Goal: Transaction & Acquisition: Book appointment/travel/reservation

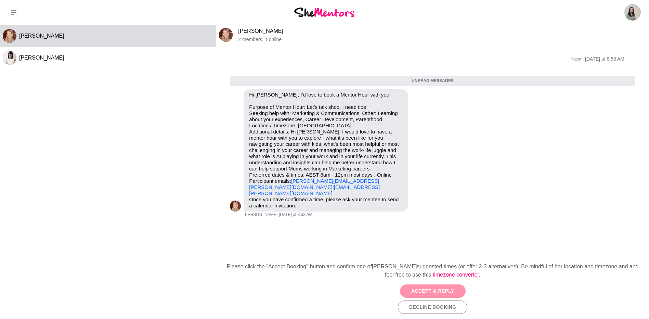
click at [433, 289] on button "Accept & Reply" at bounding box center [433, 290] width 66 height 13
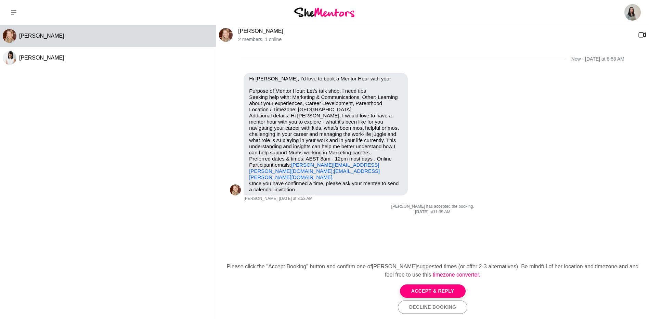
click at [423, 235] on div "New - [DATE] at 8:53 AM Reply Pin Mark as unread Flag Mute Hi [PERSON_NAME], I'…" at bounding box center [432, 149] width 433 height 208
click at [296, 53] on div "New - [DATE] at 8:53 AM" at bounding box center [432, 59] width 405 height 28
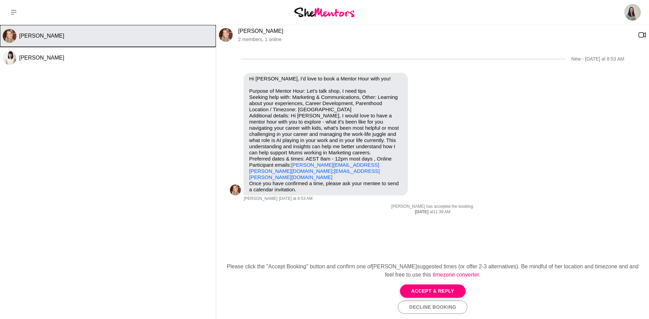
click at [89, 46] on button "[PERSON_NAME]" at bounding box center [108, 36] width 216 height 22
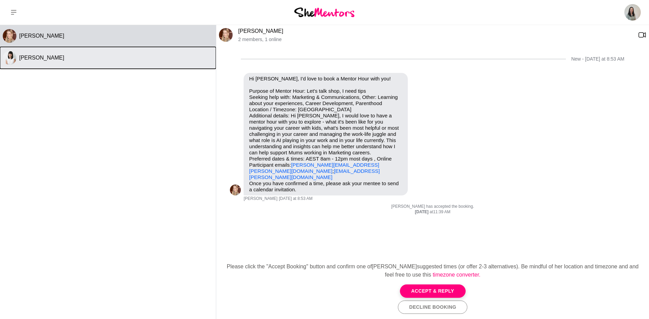
click at [92, 57] on div "[PERSON_NAME]" at bounding box center [116, 57] width 194 height 7
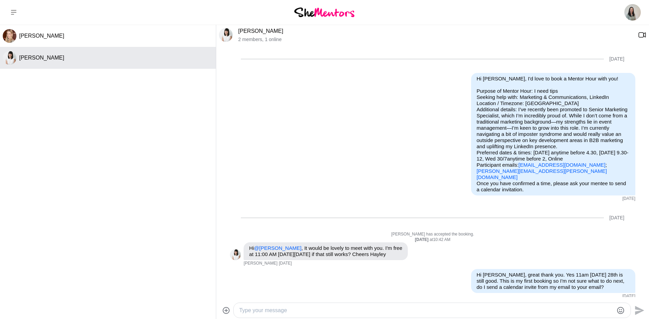
scroll to position [59, 0]
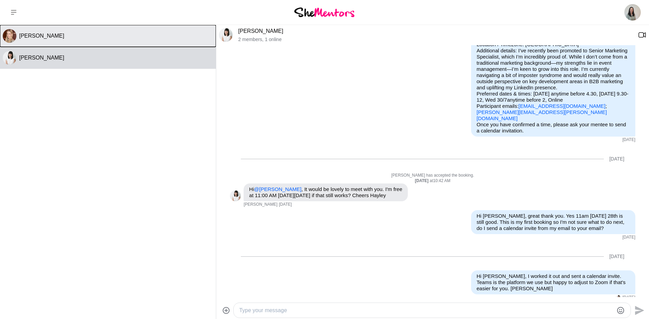
click at [112, 40] on button "[PERSON_NAME]" at bounding box center [108, 36] width 216 height 22
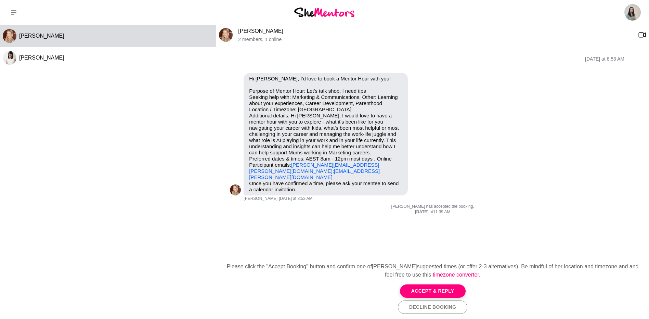
click at [419, 289] on button "Accept & Reply" at bounding box center [433, 290] width 66 height 13
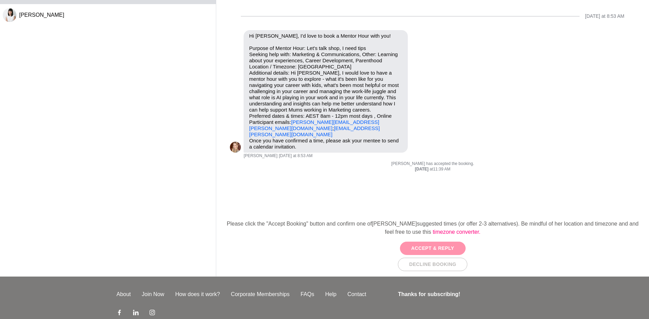
scroll to position [82, 0]
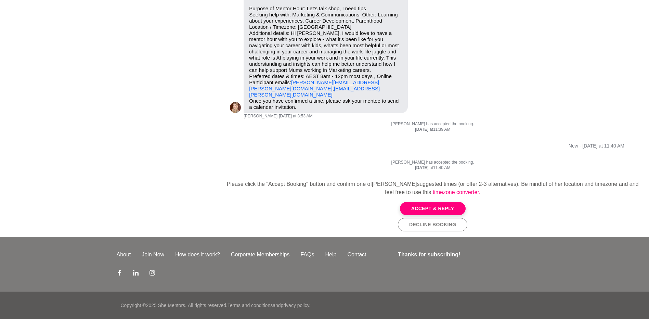
click at [565, 160] on p "[PERSON_NAME] has accepted the booking." at bounding box center [432, 162] width 405 height 5
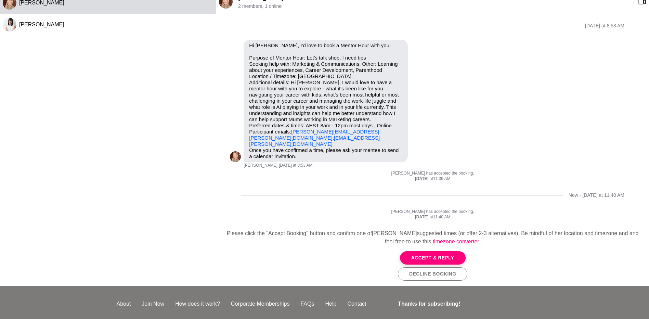
scroll to position [0, 0]
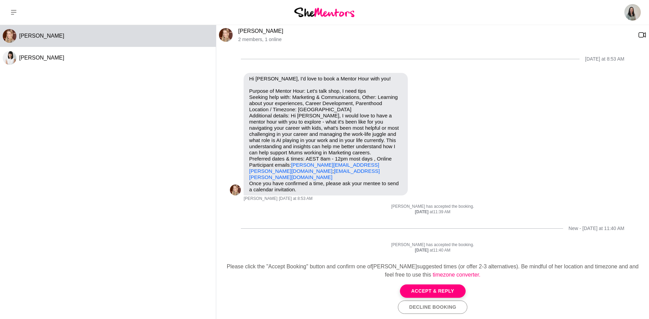
click at [304, 50] on div "[DATE] at 8:53 AM" at bounding box center [432, 59] width 405 height 28
click at [437, 252] on div "[DATE] at 8:53 AM Reply Pin Mark as unread Flag Mute Hi [PERSON_NAME], I'd love…" at bounding box center [432, 149] width 433 height 208
click at [434, 242] on p "[PERSON_NAME] has accepted the booking." at bounding box center [432, 244] width 405 height 5
click at [477, 52] on div "[DATE] at 8:53 AM" at bounding box center [432, 59] width 405 height 28
click at [381, 248] on div "[DATE] at 11:40 AM" at bounding box center [432, 250] width 405 height 5
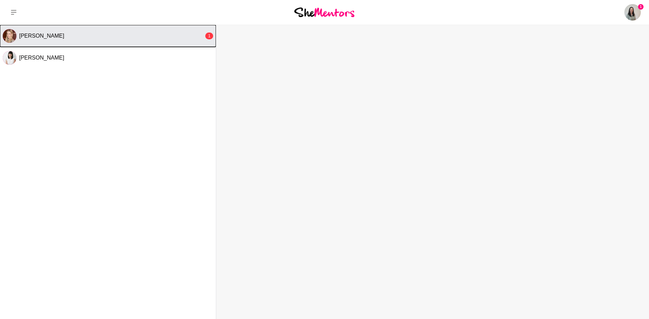
click at [138, 37] on div "[PERSON_NAME]" at bounding box center [111, 35] width 185 height 7
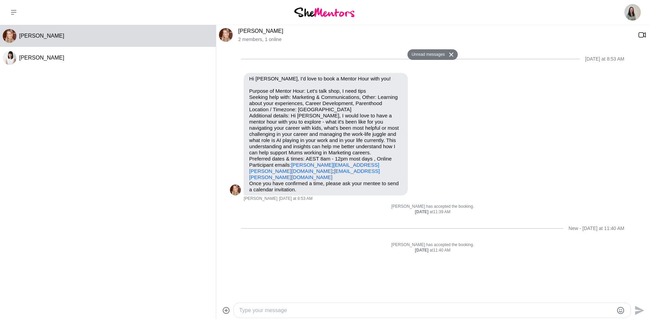
click at [328, 311] on textarea "Type your message" at bounding box center [426, 310] width 374 height 8
click at [483, 313] on textarea "Hi Phillipa, thanks for reaching out. I'm available this Wednesday between 9-10…" at bounding box center [426, 310] width 374 height 8
click at [393, 311] on textarea "Hi Phillipa, thanks for reaching out. I'm available this Wednesday between 9-10…" at bounding box center [426, 310] width 374 height 8
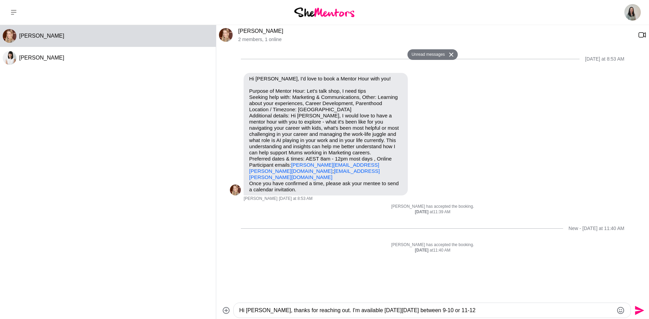
drag, startPoint x: 486, startPoint y: 303, endPoint x: 487, endPoint y: 310, distance: 6.4
click at [486, 304] on div "Hi Phillipa, thanks for reaching out. I'm available this Wednesday 20 Aug betwe…" at bounding box center [432, 310] width 397 height 15
click at [487, 310] on textarea "Hi Phillipa, thanks for reaching out. I'm available this Wednesday 20 Aug betwe…" at bounding box center [426, 310] width 374 height 8
type textarea "Hi Phillipa, thanks for reaching out. I'm available this Wednesday 20 Aug betwe…"
click at [638, 311] on icon "Send" at bounding box center [639, 309] width 9 height 9
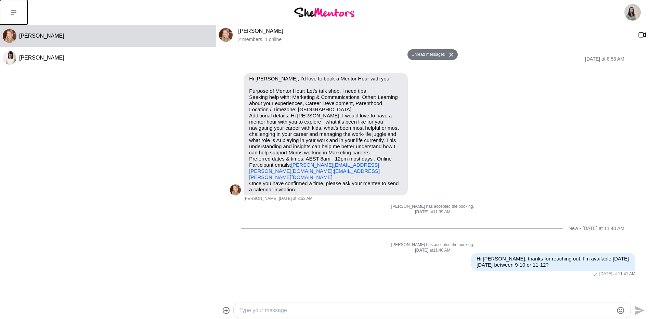
click at [17, 12] on button at bounding box center [13, 12] width 27 height 25
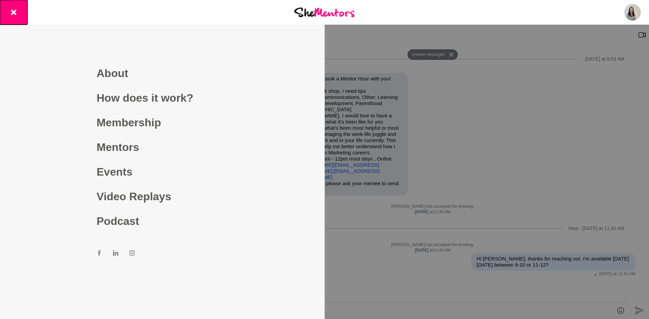
click at [17, 12] on button at bounding box center [13, 12] width 27 height 25
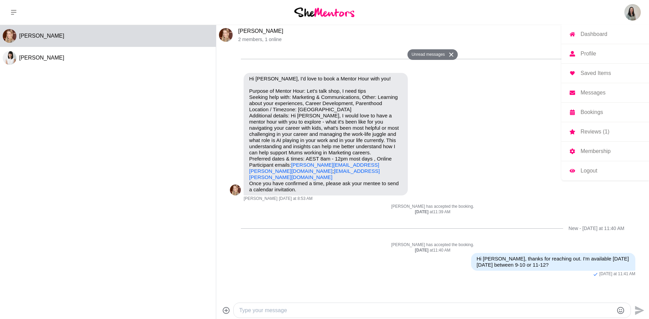
click at [636, 11] on img at bounding box center [632, 12] width 16 height 16
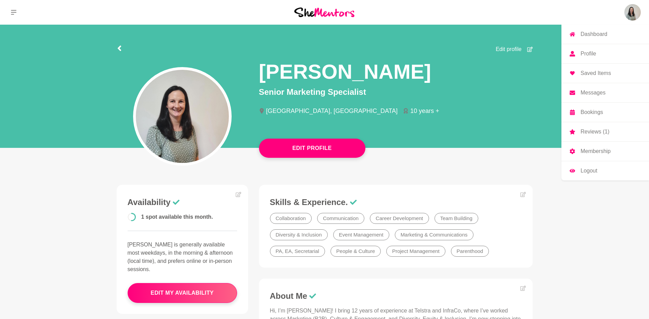
click at [587, 32] on p "Dashboard" at bounding box center [593, 33] width 27 height 5
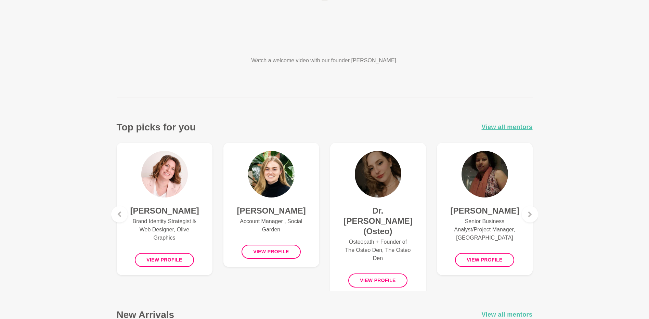
scroll to position [171, 0]
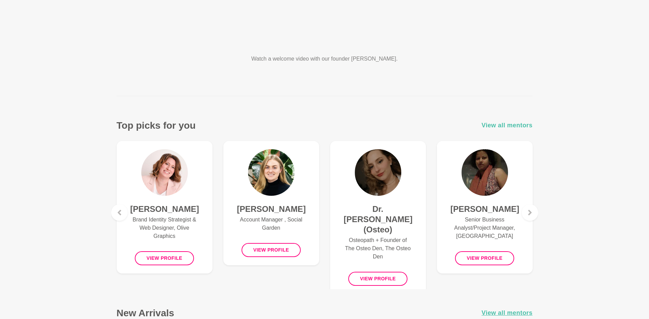
click at [502, 123] on span "View all mentors" at bounding box center [507, 125] width 51 height 10
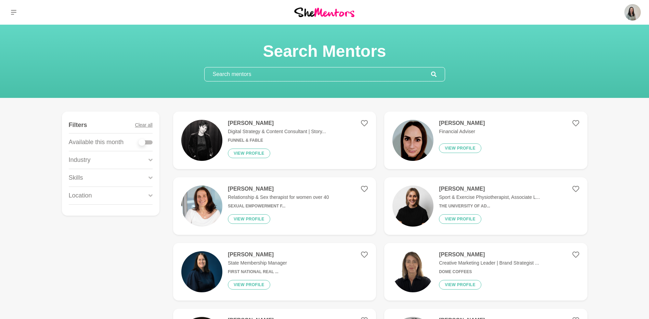
click at [252, 74] on input "text" at bounding box center [318, 74] width 226 height 14
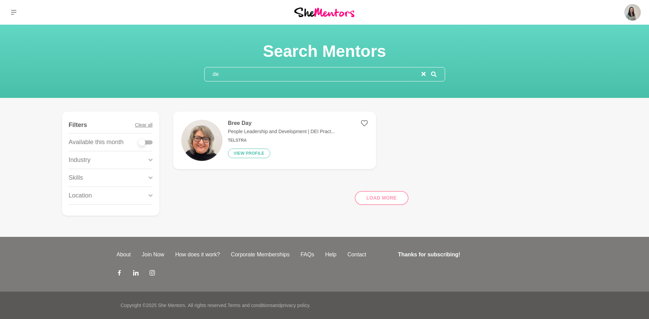
type input "d"
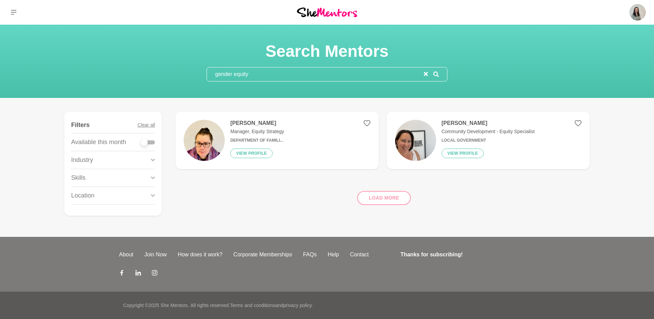
type input "gender equity"
click at [252, 123] on h4 "Crystal Bruton" at bounding box center [257, 123] width 54 height 7
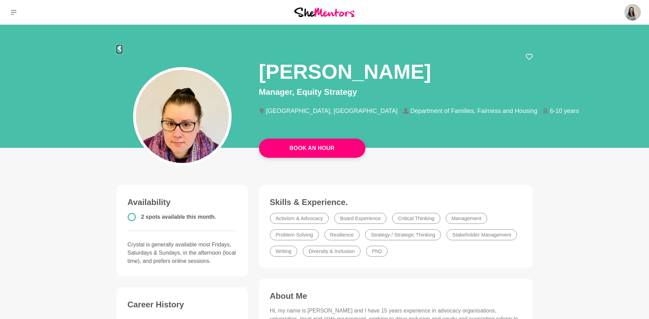
click at [119, 50] on icon at bounding box center [118, 47] width 3 height 5
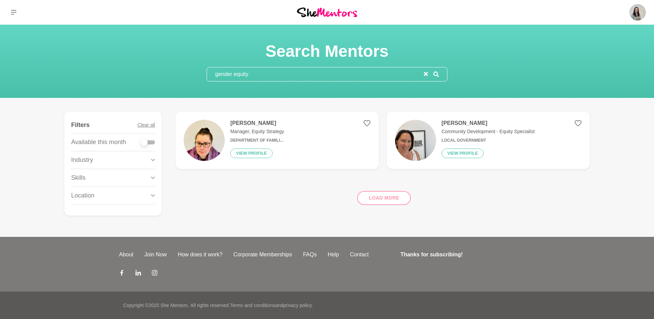
drag, startPoint x: 273, startPoint y: 76, endPoint x: 182, endPoint y: 79, distance: 91.0
click at [182, 79] on div "Search Mentors gender equity" at bounding box center [327, 61] width 638 height 40
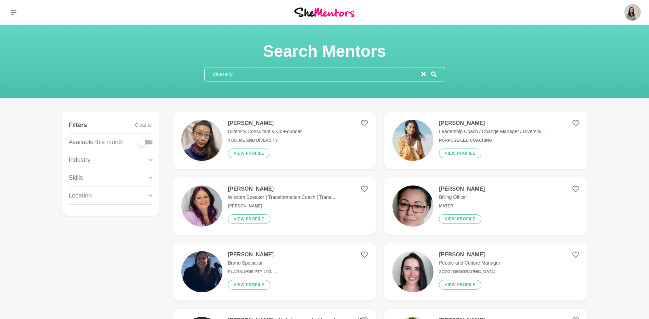
drag, startPoint x: 244, startPoint y: 70, endPoint x: 185, endPoint y: 75, distance: 58.7
click at [185, 75] on div "Search Mentors diversity" at bounding box center [324, 61] width 632 height 40
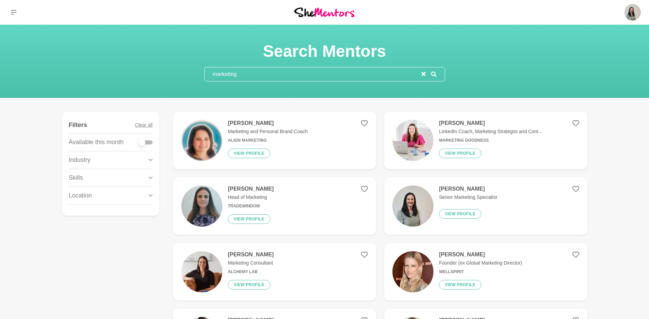
type input "marketing"
click at [247, 191] on h4 "Alison Renwick" at bounding box center [251, 188] width 46 height 7
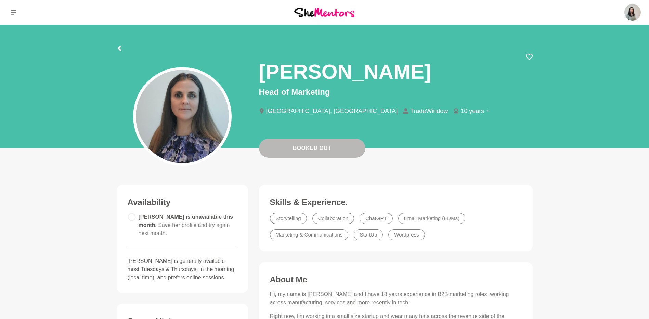
click at [123, 50] on div at bounding box center [325, 47] width 416 height 12
click at [117, 46] on icon at bounding box center [119, 47] width 5 height 5
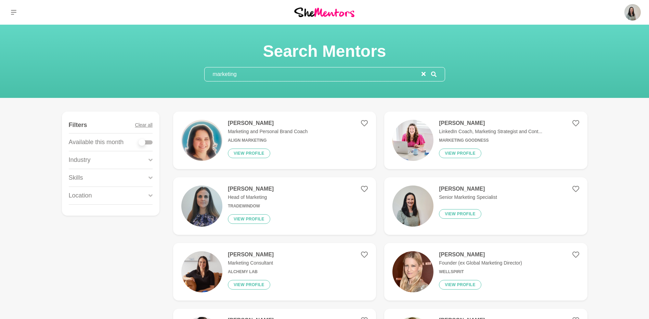
drag, startPoint x: 241, startPoint y: 73, endPoint x: 198, endPoint y: 73, distance: 43.4
click at [198, 73] on section "Search Mentors marketing" at bounding box center [324, 61] width 263 height 40
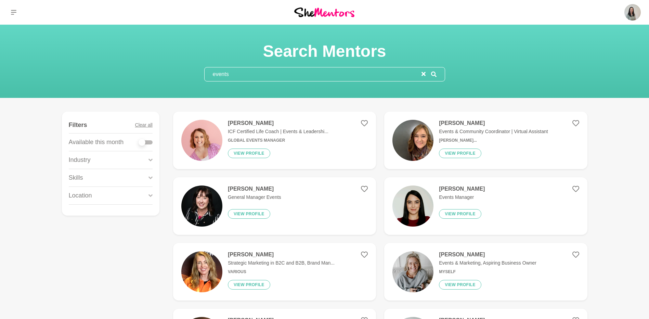
type input "events"
click at [295, 264] on p "Strategic Marketing in B2C and B2B, Brand Man..." at bounding box center [281, 262] width 107 height 7
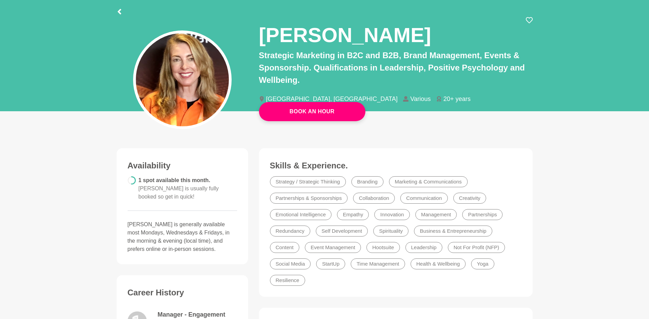
scroll to position [34, 0]
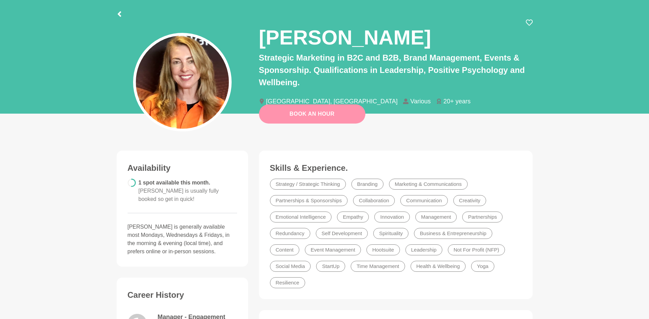
click at [306, 116] on link "Book An Hour" at bounding box center [312, 113] width 106 height 19
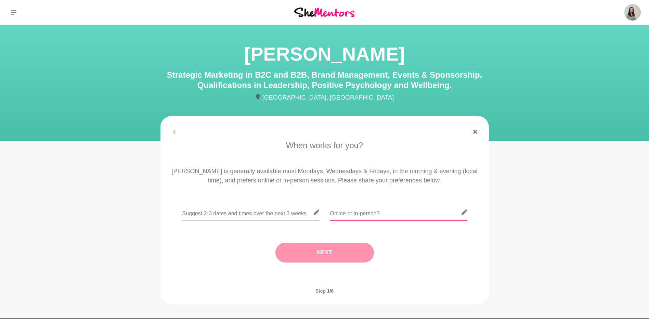
click at [343, 217] on input "text" at bounding box center [398, 212] width 137 height 17
click at [465, 212] on icon at bounding box center [463, 211] width 5 height 5
click at [390, 213] on input "text" at bounding box center [398, 212] width 137 height 17
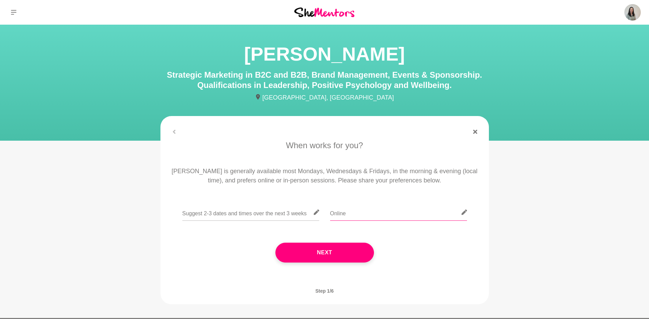
type input "Online"
click at [213, 213] on input "text" at bounding box center [250, 212] width 137 height 17
click at [233, 215] on input "Wed 27 August" at bounding box center [250, 212] width 137 height 17
drag, startPoint x: 201, startPoint y: 214, endPoint x: 207, endPoint y: 213, distance: 5.6
click at [201, 214] on input "Wed 27 August between 1030 and 4, Friday 29 August before 1030" at bounding box center [250, 212] width 137 height 17
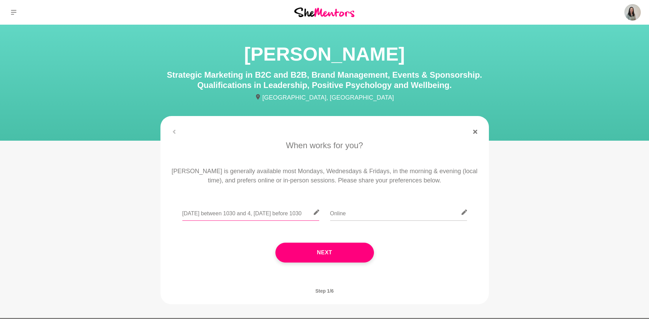
drag, startPoint x: 222, startPoint y: 212, endPoint x: 161, endPoint y: 212, distance: 60.9
click at [161, 212] on div "When works for you? Miranda is generally available most Mondays, Wednesdays & F…" at bounding box center [324, 208] width 328 height 138
click at [180, 212] on div "Wed 27 August between 1030 and 4, Friday 29 August before 1030 Online" at bounding box center [324, 216] width 309 height 25
click at [182, 212] on input "Wed 27 August between 1030 and 4, Friday 29 August before 1030" at bounding box center [250, 212] width 137 height 17
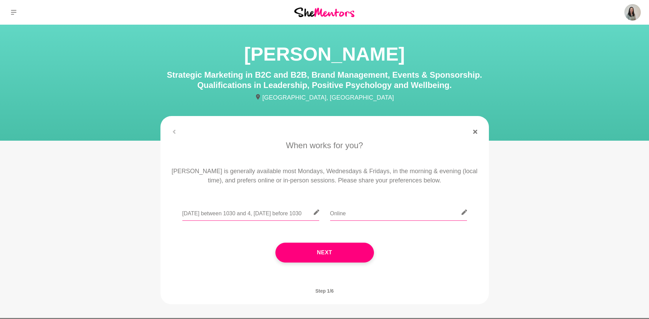
drag, startPoint x: 285, startPoint y: 212, endPoint x: 338, endPoint y: 210, distance: 53.1
click at [338, 210] on div "Wed 27 August between 1030 and 4, Friday 29 August before 1030 Online" at bounding box center [324, 216] width 309 height 25
click at [286, 212] on input "Wed 27 August between 1030 and 4, Friday 29 August before 1030" at bounding box center [250, 212] width 137 height 17
click at [318, 215] on input "Wed 27 August between 1030 and 4, Friday 29 August before 1030" at bounding box center [250, 212] width 137 height 17
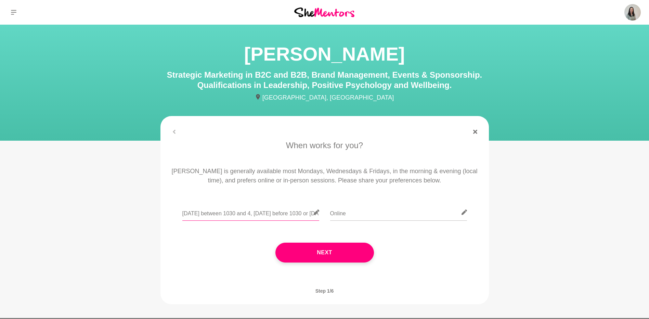
click at [305, 214] on input "Wed 27 August between 1030 and 4, Friday 29 August before 1030 or Mon 31 Aug" at bounding box center [250, 212] width 137 height 17
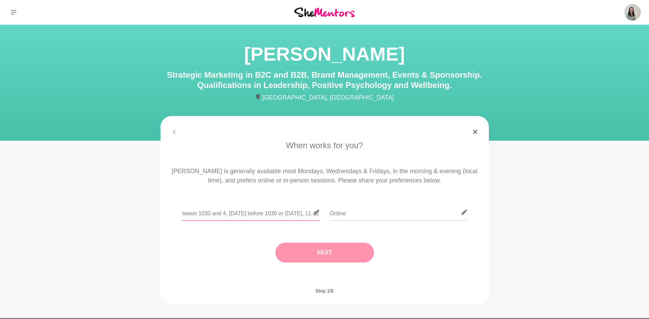
type input "Wed 27 August between 1030 and 4, Friday 29 August before 1030 or Mon 31 Aug, 1…"
click at [331, 244] on button "Next" at bounding box center [324, 252] width 99 height 20
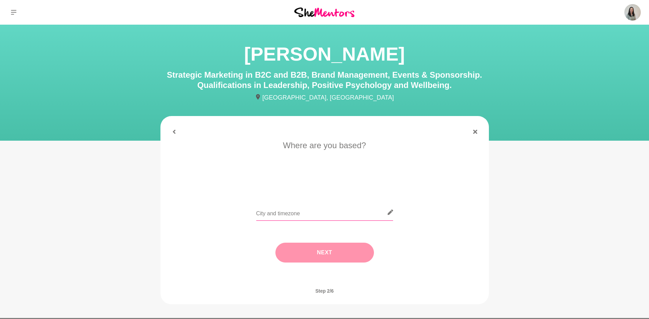
click at [329, 214] on input "text" at bounding box center [324, 212] width 137 height 17
type input "Brisbane"
click at [307, 250] on button "Next" at bounding box center [324, 252] width 99 height 20
click at [355, 186] on li "I need tips" at bounding box center [351, 183] width 35 height 11
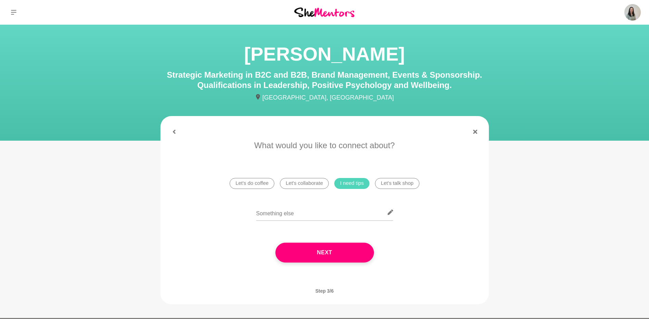
click at [389, 183] on li "Let's talk shop" at bounding box center [397, 183] width 44 height 11
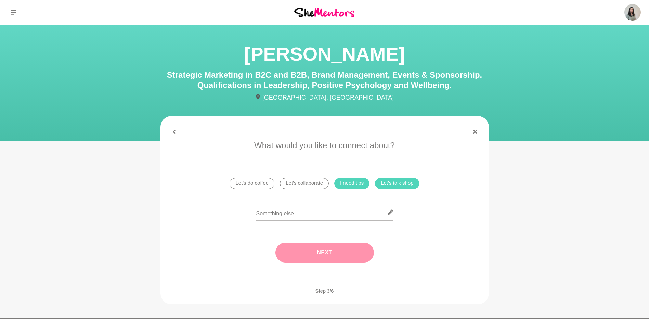
click at [320, 252] on button "Next" at bounding box center [324, 252] width 99 height 20
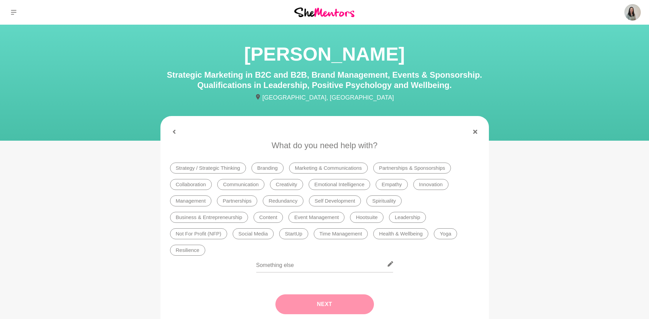
click at [339, 168] on li "Marketing & Communications" at bounding box center [328, 167] width 79 height 11
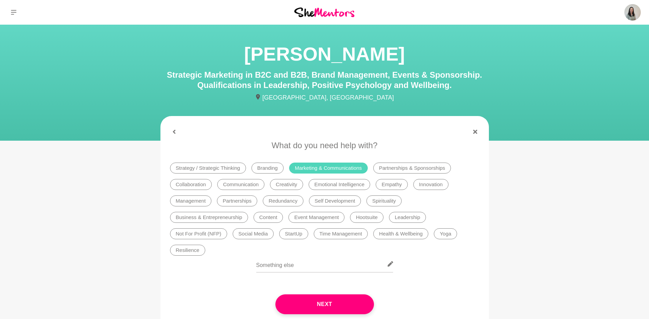
click at [259, 166] on li "Branding" at bounding box center [267, 167] width 32 height 11
click at [318, 219] on li "Event Management" at bounding box center [316, 217] width 56 height 11
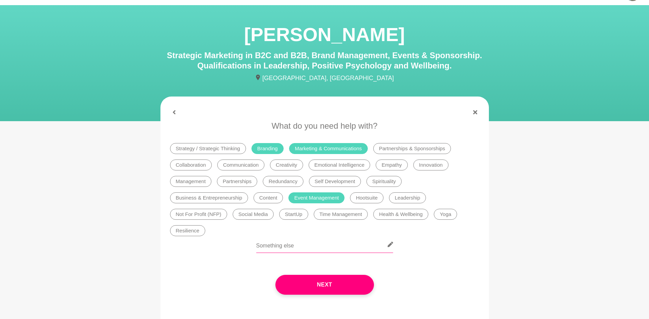
scroll to position [34, 0]
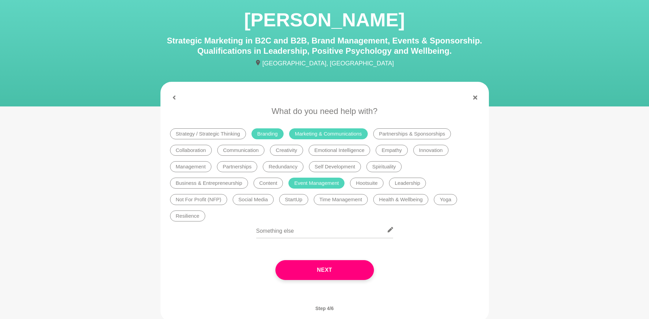
click at [342, 168] on li "Self Development" at bounding box center [335, 166] width 52 height 11
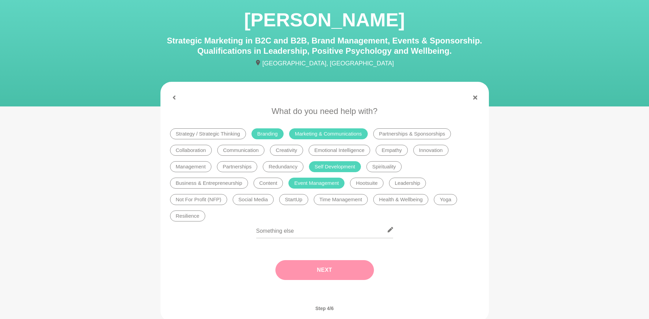
click at [316, 272] on button "Next" at bounding box center [324, 270] width 99 height 20
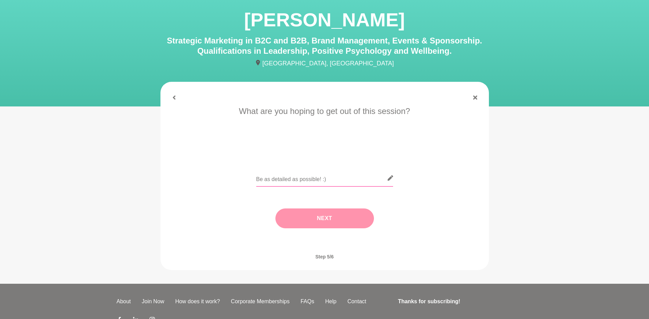
click at [297, 184] on input "text" at bounding box center [324, 178] width 137 height 17
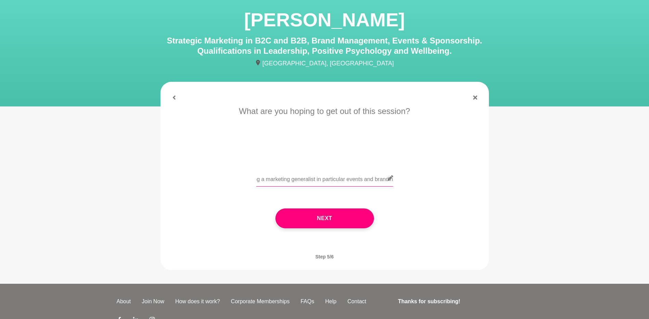
scroll to position [0, 121]
click at [343, 178] on input "Connecting to share career journeys around being a marketing generalist in part…" at bounding box center [324, 178] width 137 height 17
type input "Connecting to share career journeys around being a marketing generalist in part…"
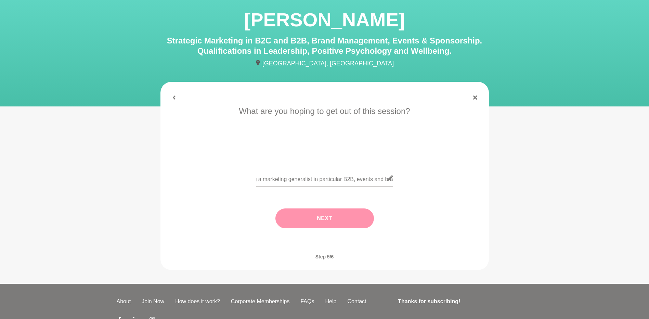
click at [336, 222] on button "Next" at bounding box center [324, 218] width 99 height 20
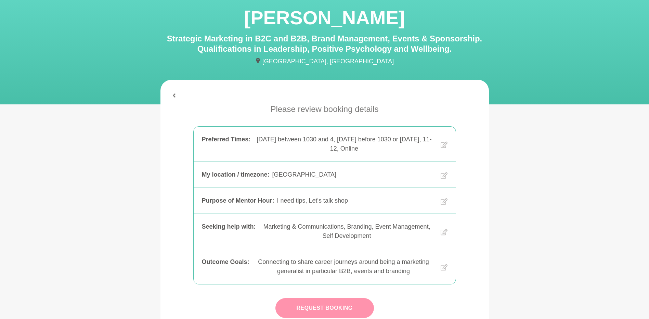
scroll to position [103, 0]
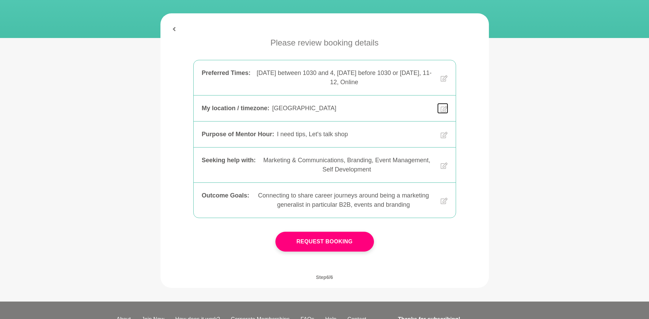
click at [444, 109] on icon at bounding box center [443, 109] width 7 height 6
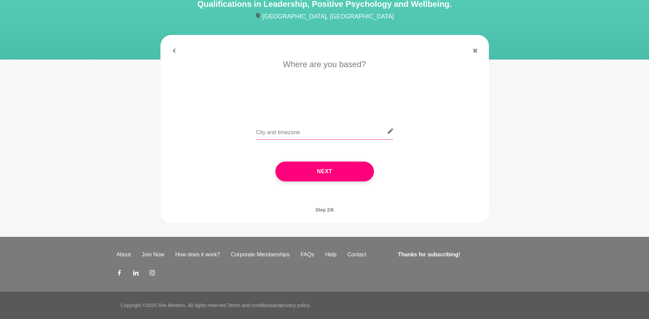
click at [301, 131] on input "text" at bounding box center [324, 131] width 137 height 17
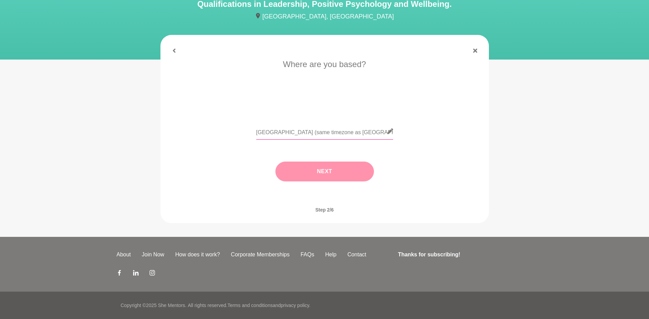
type input "Brisbane (same timezone as Melbourne currently)"
click at [325, 175] on button "Next" at bounding box center [324, 171] width 99 height 20
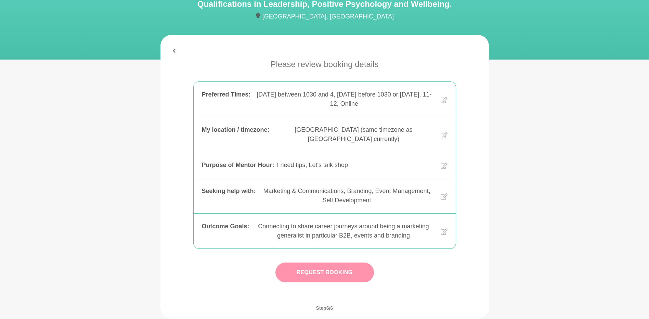
click at [324, 265] on button "Request Booking" at bounding box center [324, 272] width 99 height 20
